Goal: Transaction & Acquisition: Purchase product/service

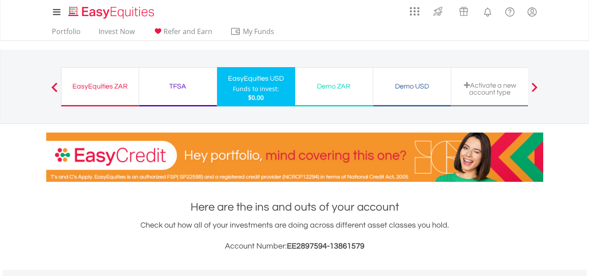
click at [118, 86] on div "EasyEquities ZAR" at bounding box center [100, 86] width 67 height 12
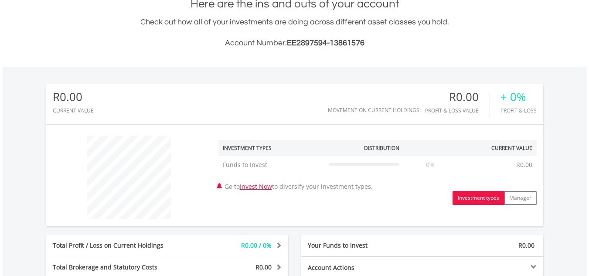
scroll to position [204, 0]
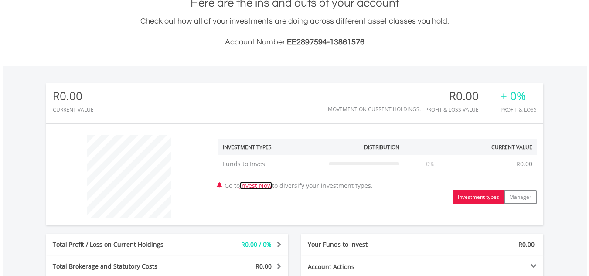
click at [263, 187] on link "Invest Now" at bounding box center [256, 185] width 32 height 8
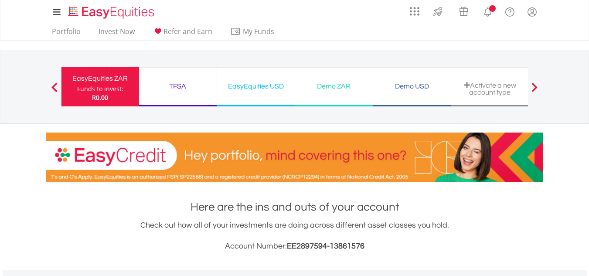
scroll to position [84, 166]
click at [339, 84] on div "Demo ZAR" at bounding box center [333, 86] width 67 height 12
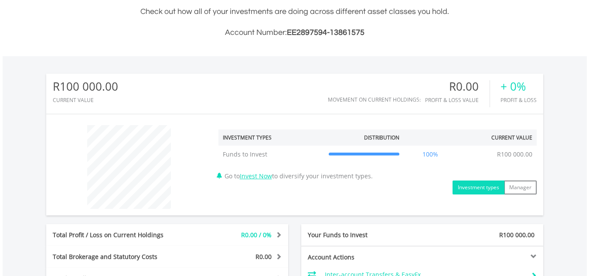
scroll to position [212, 0]
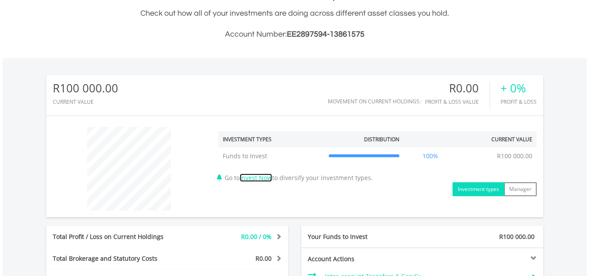
click at [271, 176] on link "Invest Now" at bounding box center [256, 178] width 32 height 8
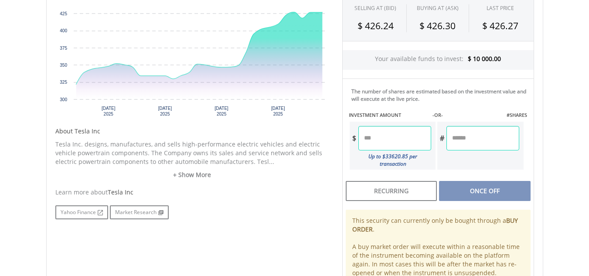
scroll to position [317, 0]
click at [405, 149] on input "number" at bounding box center [394, 138] width 73 height 24
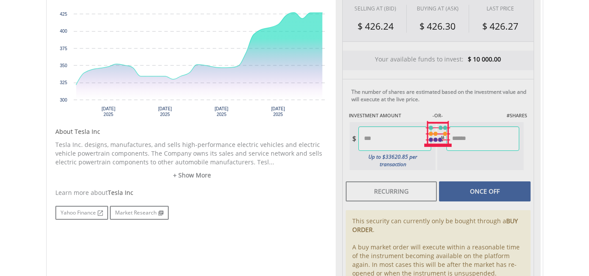
click at [477, 184] on div "Last Updated Price: 15-min. Delay* SELLING AT (BID) BUYING AT (ASK) LAST PRICE …" at bounding box center [438, 134] width 205 height 342
type input "*****"
type input "******"
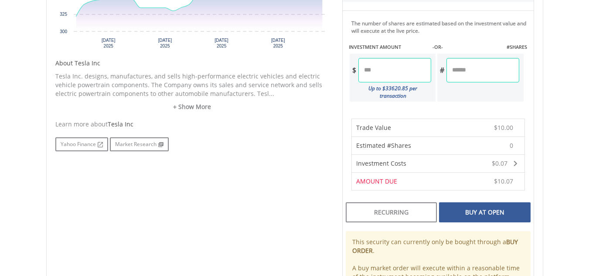
scroll to position [387, 0]
click at [486, 208] on div "Buy At Open" at bounding box center [484, 211] width 91 height 20
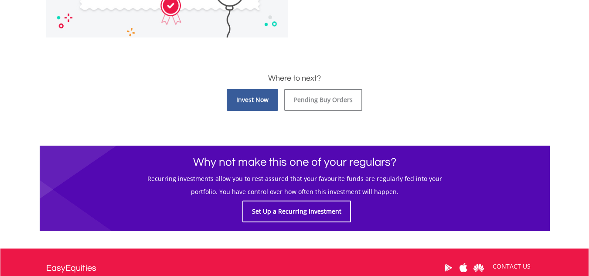
scroll to position [386, 0]
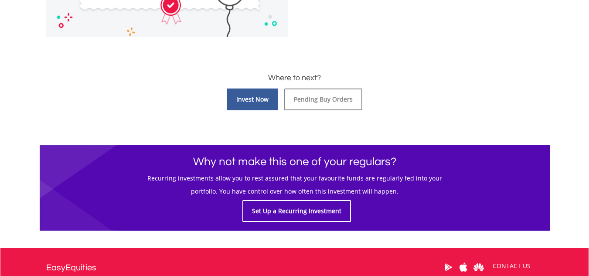
click at [256, 103] on link "Invest Now" at bounding box center [252, 100] width 51 height 22
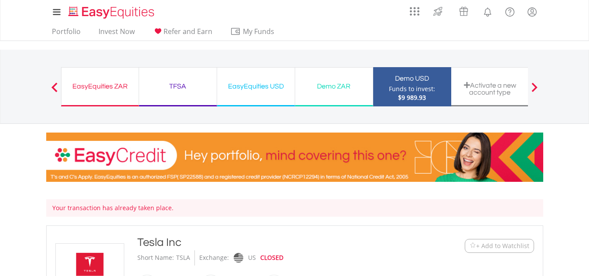
click at [389, 92] on div "Funds to invest:" at bounding box center [412, 89] width 46 height 9
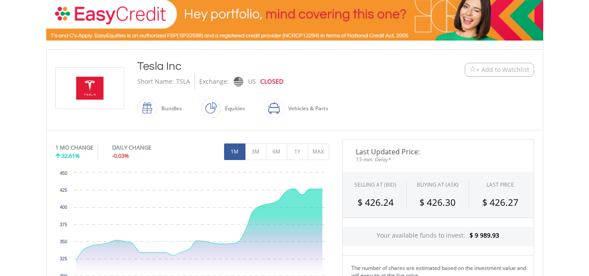
scroll to position [141, 0]
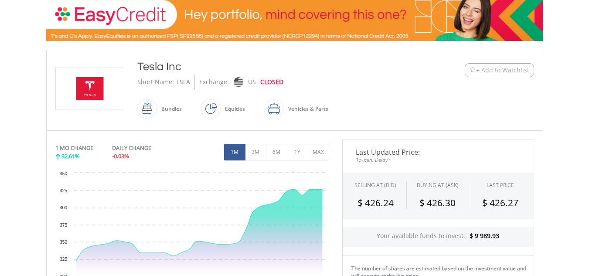
click at [221, 108] on span at bounding box center [221, 109] width 0 height 20
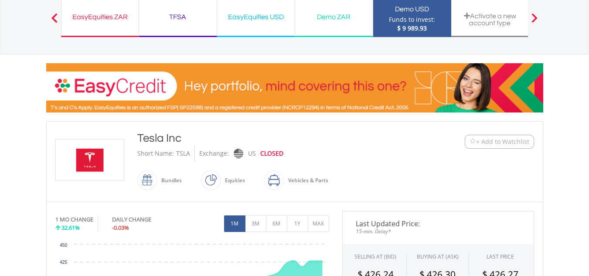
scroll to position [0, 0]
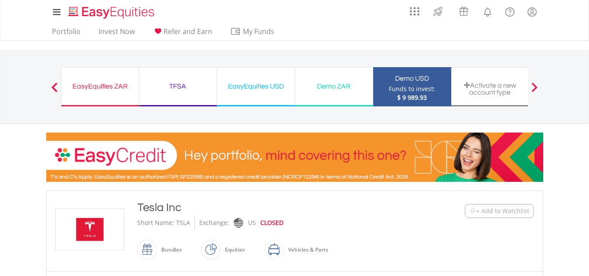
click at [534, 89] on span at bounding box center [535, 87] width 6 height 10
drag, startPoint x: 88, startPoint y: 98, endPoint x: 276, endPoint y: 109, distance: 188.7
click at [276, 109] on div "EasyEquities ZAR Funds to invest: $ 9 989.93 TFSA Funds to invest: $ 9 989.93 E…" at bounding box center [295, 91] width 468 height 48
click at [420, 93] on span "$ 9 989.93" at bounding box center [412, 97] width 30 height 8
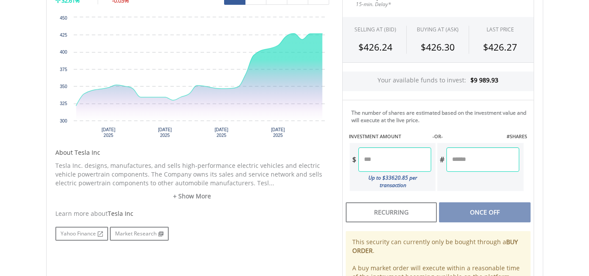
scroll to position [314, 0]
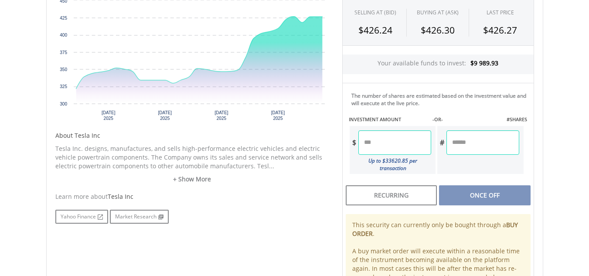
click at [499, 64] on div "Your available funds to invest: $9 989.93" at bounding box center [438, 65] width 191 height 20
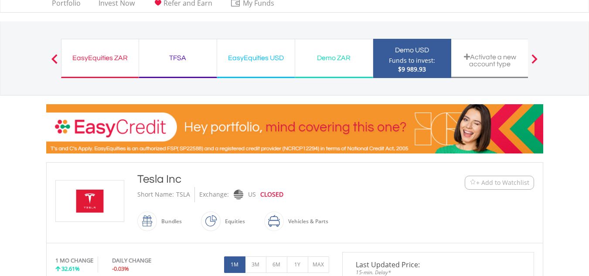
scroll to position [0, 0]
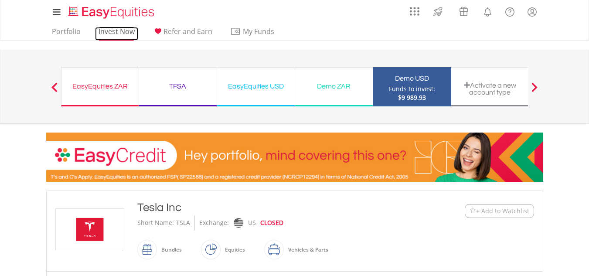
click at [117, 34] on link "Invest Now" at bounding box center [116, 34] width 43 height 14
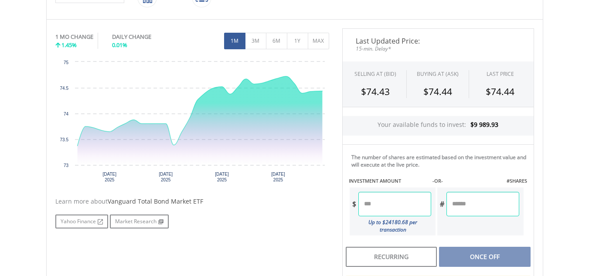
scroll to position [263, 0]
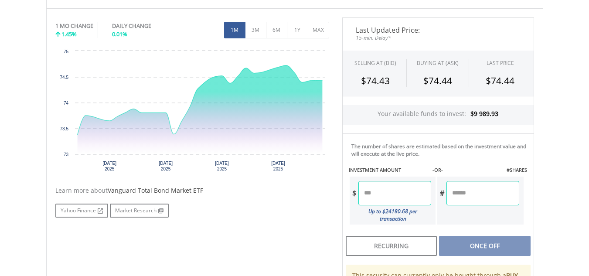
click at [415, 195] on input "number" at bounding box center [394, 193] width 73 height 24
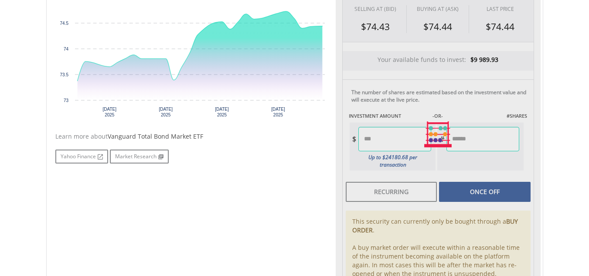
click at [483, 190] on div "Last Updated Price: 15-min. Delay* SELLING AT (BID) BUYING AT (ASK) LAST PRICE …" at bounding box center [438, 134] width 205 height 342
type input "******"
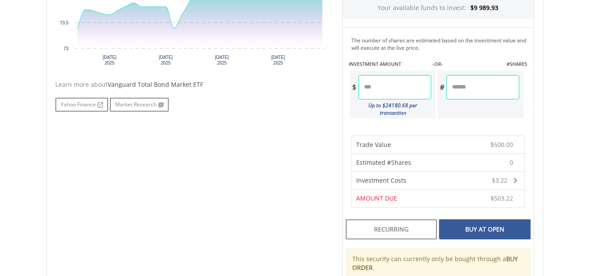
scroll to position [418, 0]
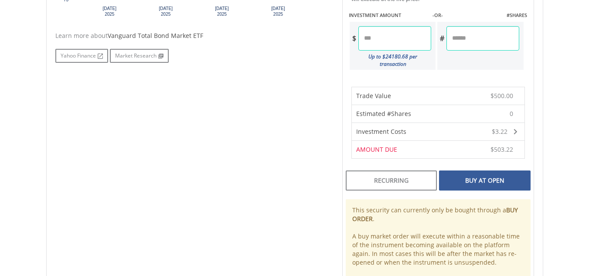
click at [497, 174] on div "Buy At Open" at bounding box center [484, 181] width 91 height 20
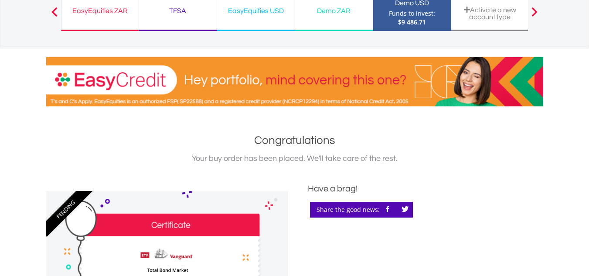
scroll to position [46, 0]
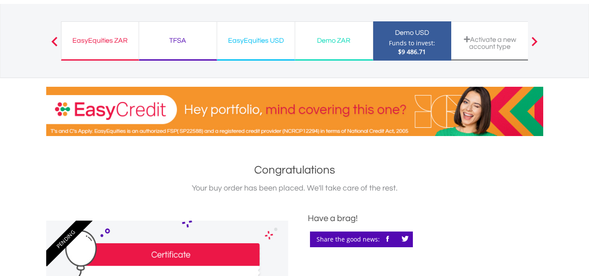
click at [267, 46] on div "EasyEquities USD" at bounding box center [255, 40] width 67 height 12
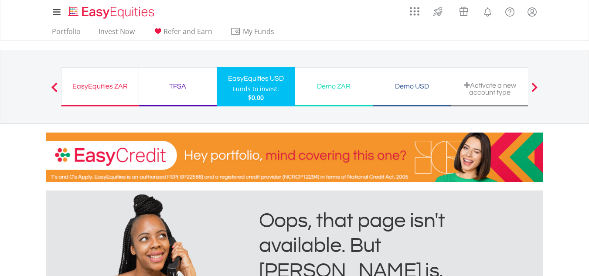
click at [392, 83] on div "Demo USD" at bounding box center [412, 86] width 67 height 12
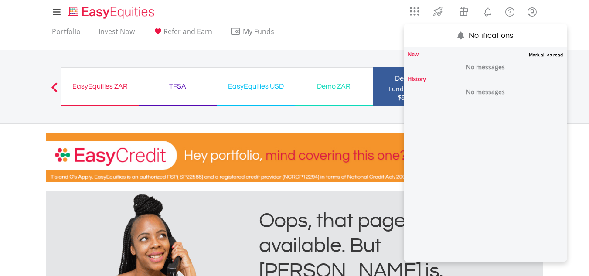
click at [492, 9] on lord-icon "Notifications" at bounding box center [487, 12] width 11 height 11
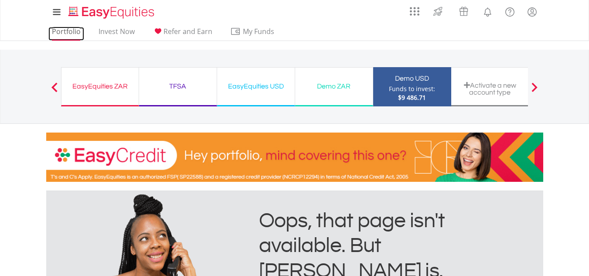
click at [72, 30] on link "Portfolio" at bounding box center [66, 34] width 36 height 14
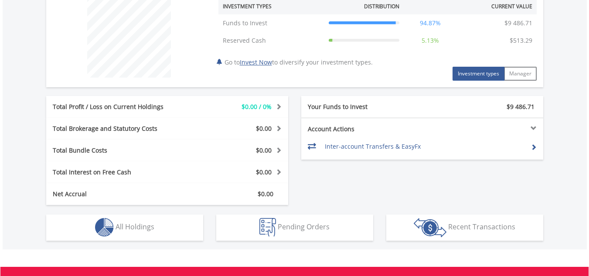
scroll to position [345, 0]
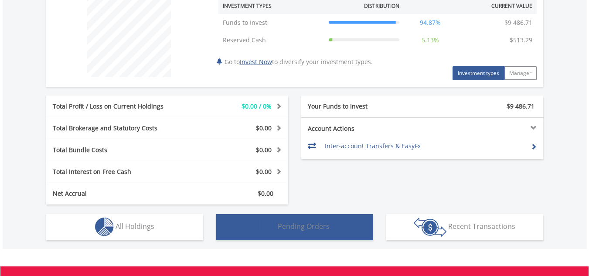
click at [270, 225] on img "button" at bounding box center [267, 227] width 17 height 19
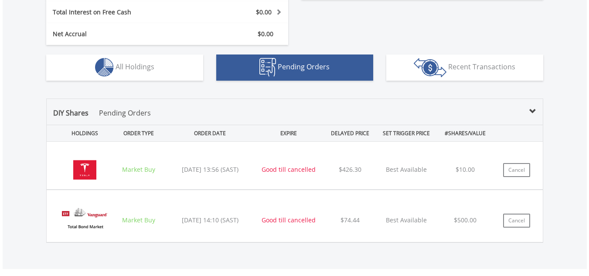
scroll to position [503, 0]
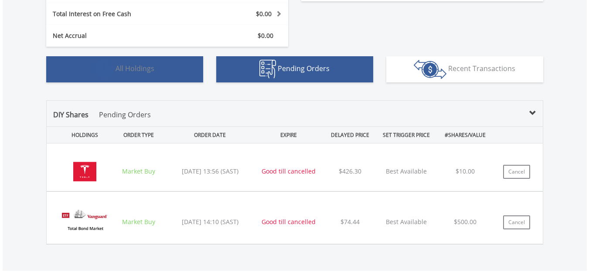
click at [142, 75] on button "Holdings All Holdings" at bounding box center [124, 69] width 157 height 26
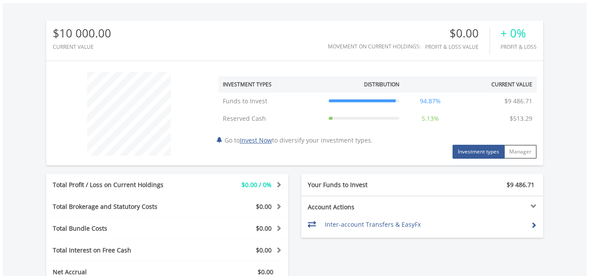
scroll to position [266, 0]
click at [524, 155] on button "Manager" at bounding box center [520, 152] width 33 height 14
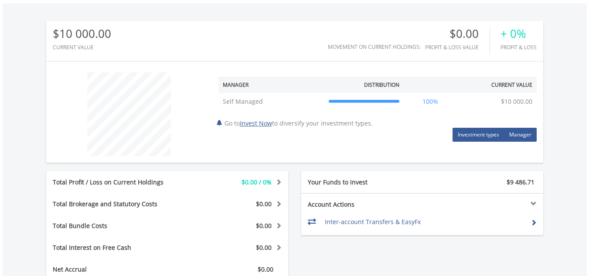
click at [482, 134] on button "Investment types" at bounding box center [479, 135] width 52 height 14
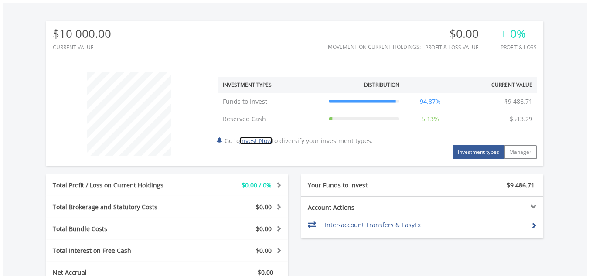
click at [262, 143] on link "Invest Now" at bounding box center [256, 140] width 32 height 8
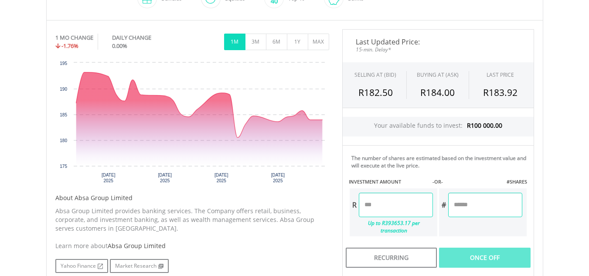
scroll to position [251, 0]
click at [380, 211] on input "number" at bounding box center [396, 204] width 74 height 24
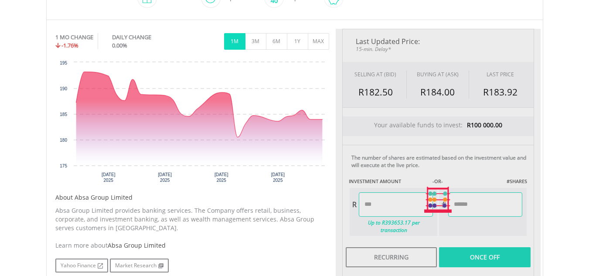
click at [482, 249] on div "Last Updated Price: 15-min. Delay* SELLING AT (BID) BUYING AT (ASK) LAST PRICE …" at bounding box center [438, 200] width 205 height 342
type input "******"
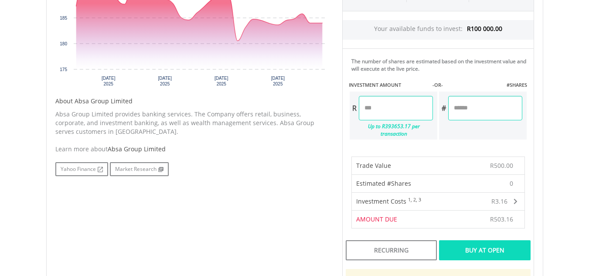
scroll to position [348, 0]
click at [482, 245] on div "Buy At Open" at bounding box center [484, 250] width 91 height 20
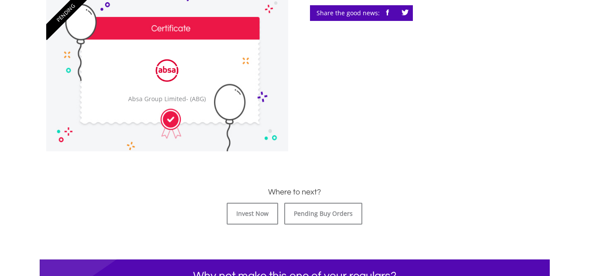
scroll to position [316, 0]
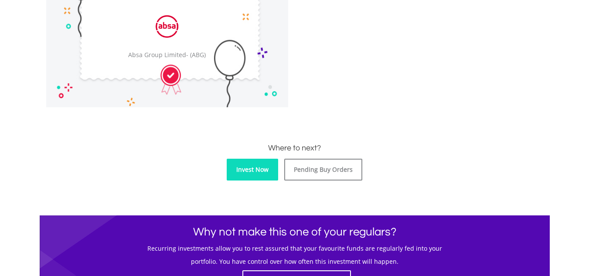
click at [235, 171] on link "Invest Now" at bounding box center [252, 170] width 51 height 22
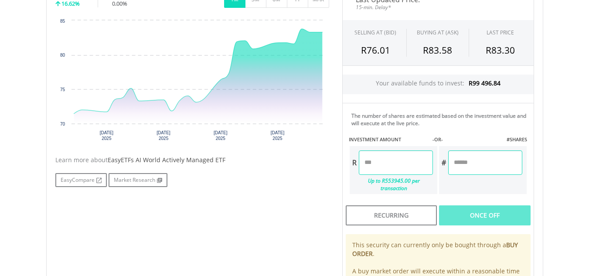
scroll to position [293, 0]
click at [409, 165] on input "number" at bounding box center [396, 162] width 74 height 24
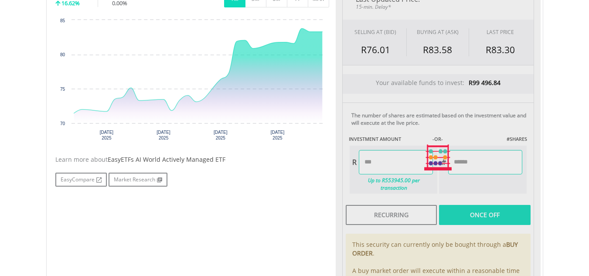
click at [478, 215] on div "Last Updated Price: 15-min. Delay* SELLING AT (BID) BUYING AT (ASK) LAST PRICE …" at bounding box center [438, 157] width 205 height 342
type input "********"
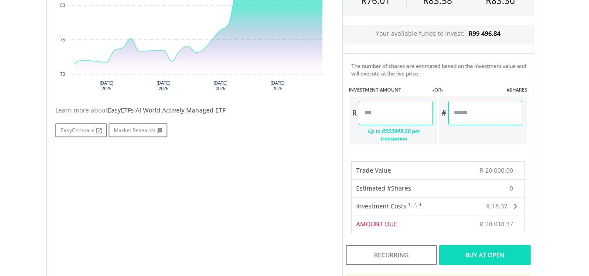
scroll to position [343, 0]
click at [485, 251] on div "Buy At Open" at bounding box center [484, 255] width 91 height 20
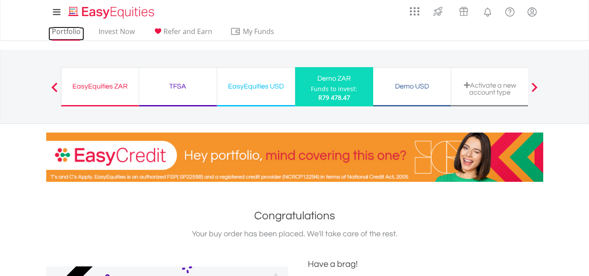
click at [75, 34] on link "Portfolio" at bounding box center [66, 34] width 36 height 14
